Goal: Transaction & Acquisition: Purchase product/service

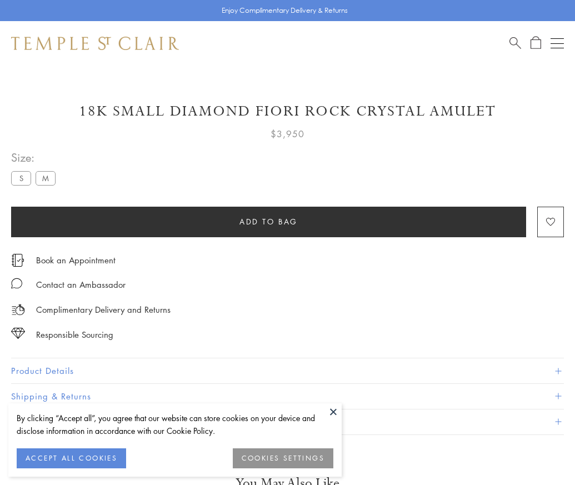
scroll to position [1, 0]
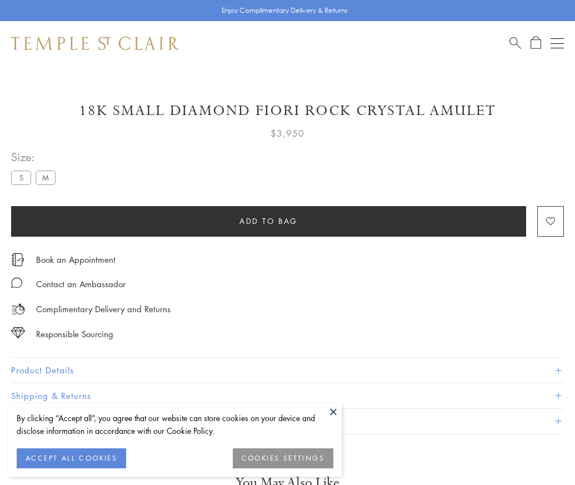
click at [268, 221] on span "Add to bag" at bounding box center [269, 221] width 58 height 12
